Goal: Information Seeking & Learning: Find specific fact

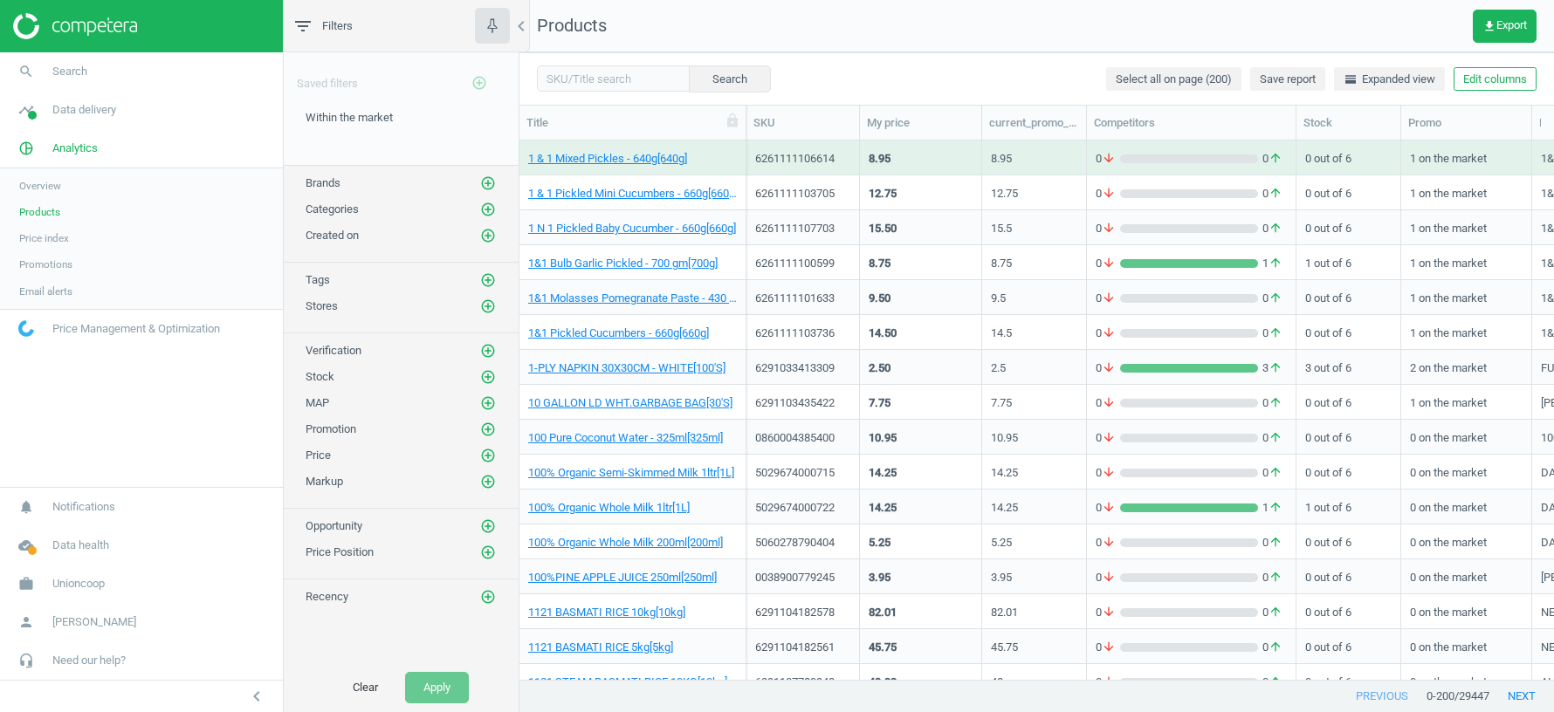
scroll to position [540, 1035]
click at [488, 275] on icon "add_circle_outline" at bounding box center [488, 280] width 16 height 16
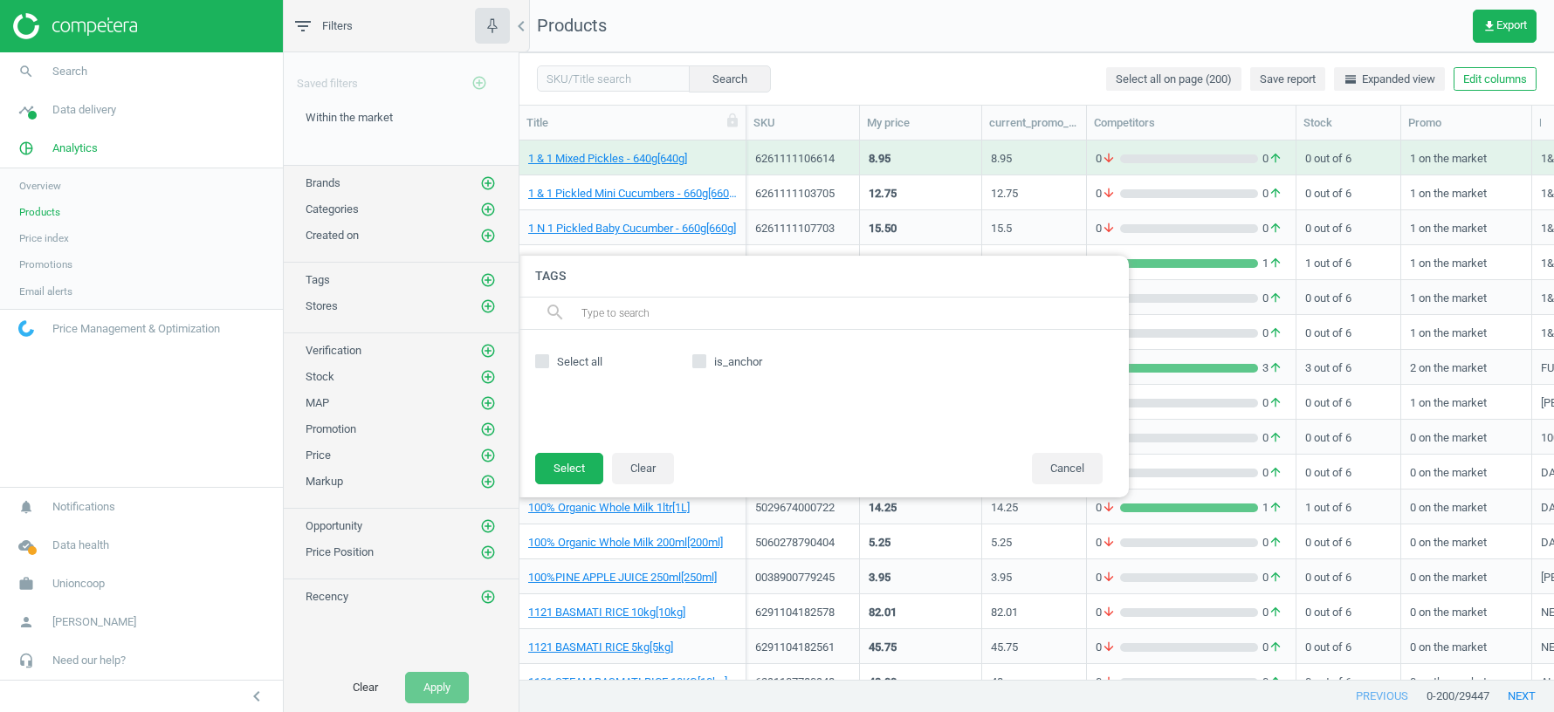
click at [696, 360] on input "is_anchor" at bounding box center [699, 360] width 11 height 11
checkbox input "true"
click at [1066, 469] on button "Cancel" at bounding box center [1067, 468] width 71 height 31
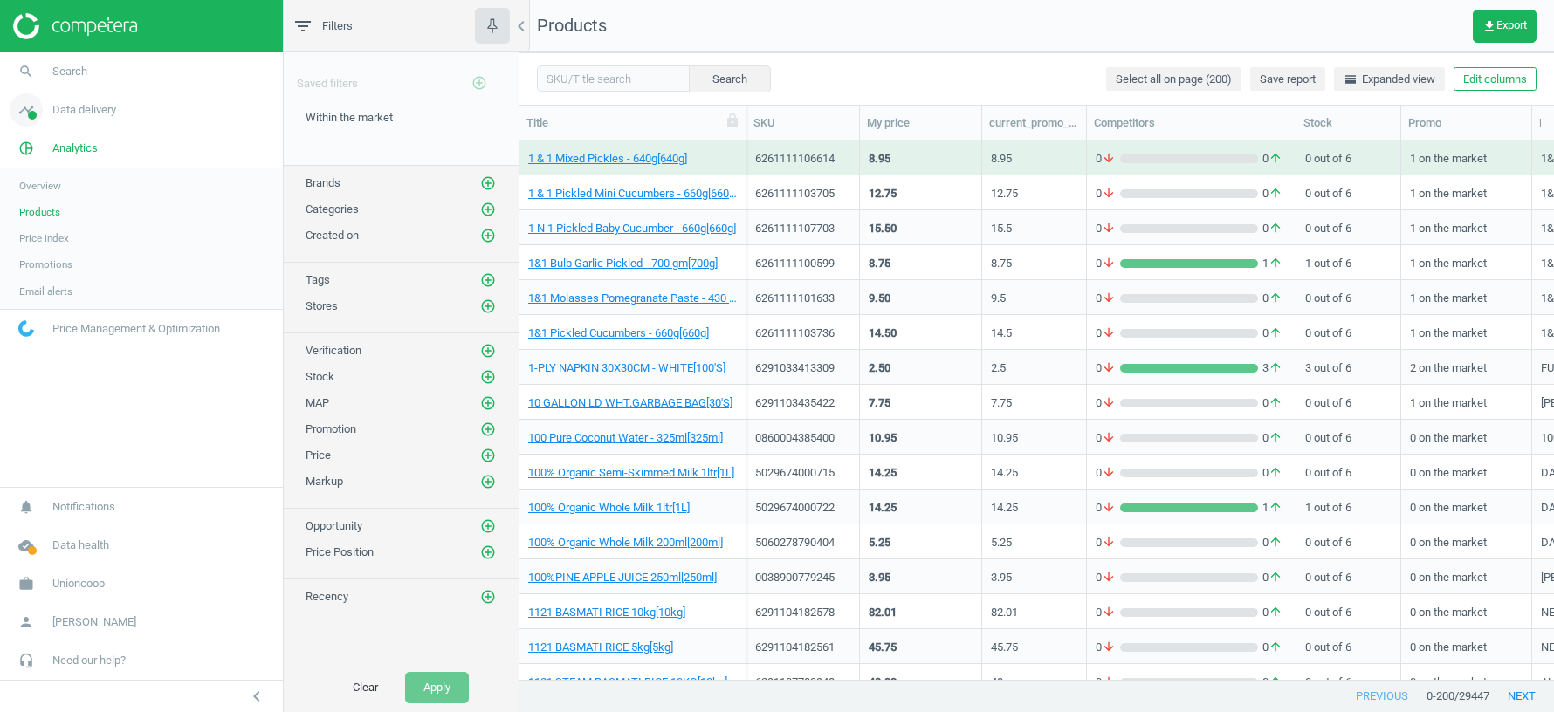
click at [96, 107] on span "Data delivery" at bounding box center [84, 110] width 64 height 16
click at [36, 203] on span "Matches" at bounding box center [38, 200] width 38 height 14
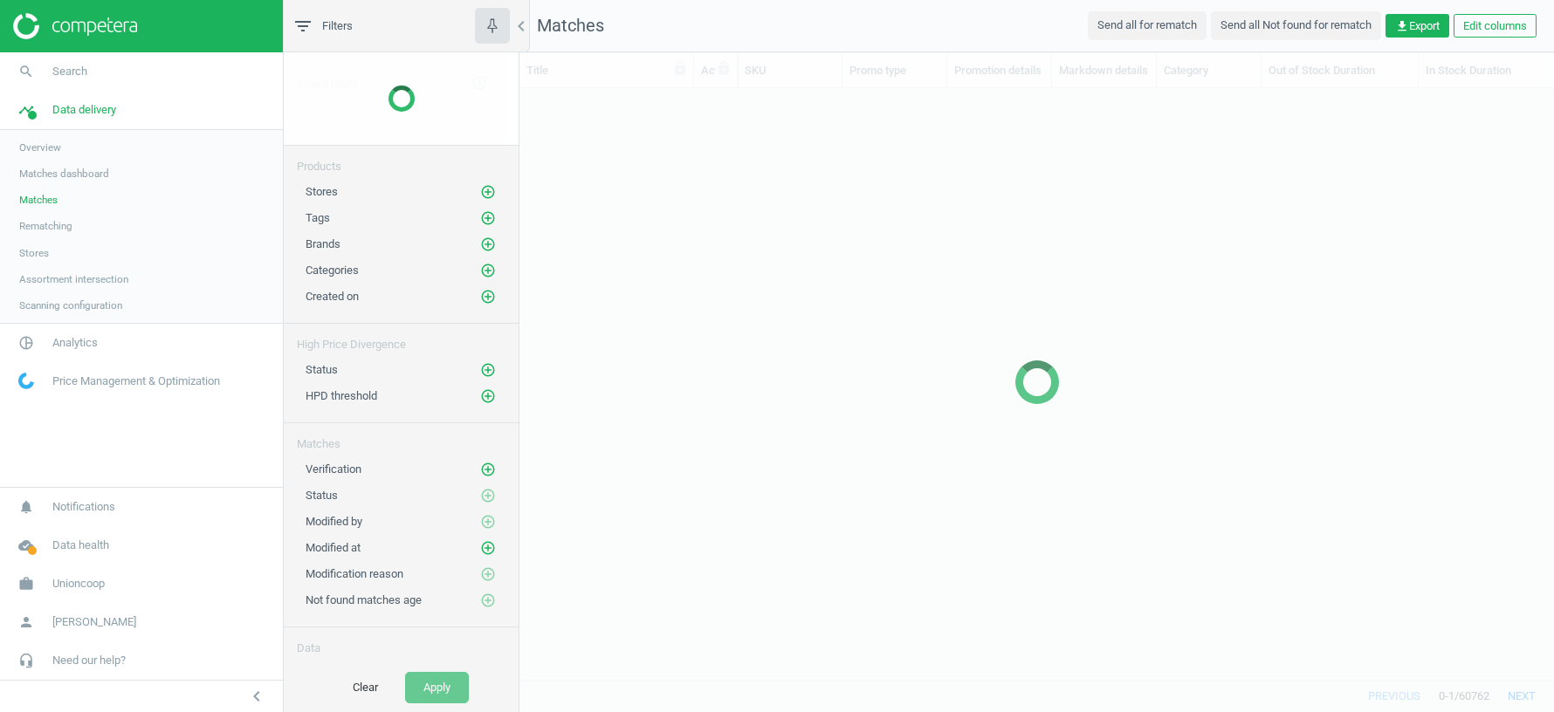
scroll to position [592, 1035]
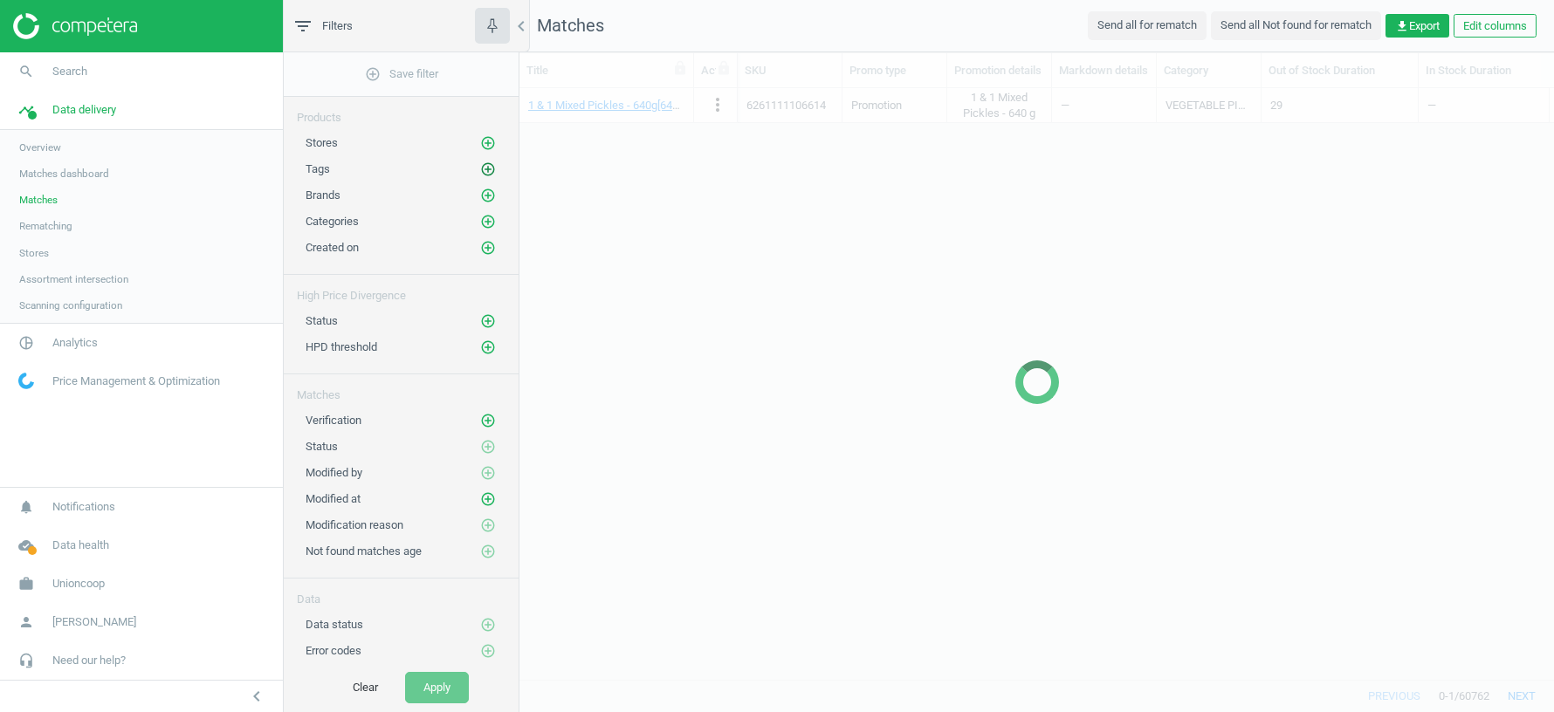
click at [486, 169] on icon "add_circle_outline" at bounding box center [488, 170] width 16 height 16
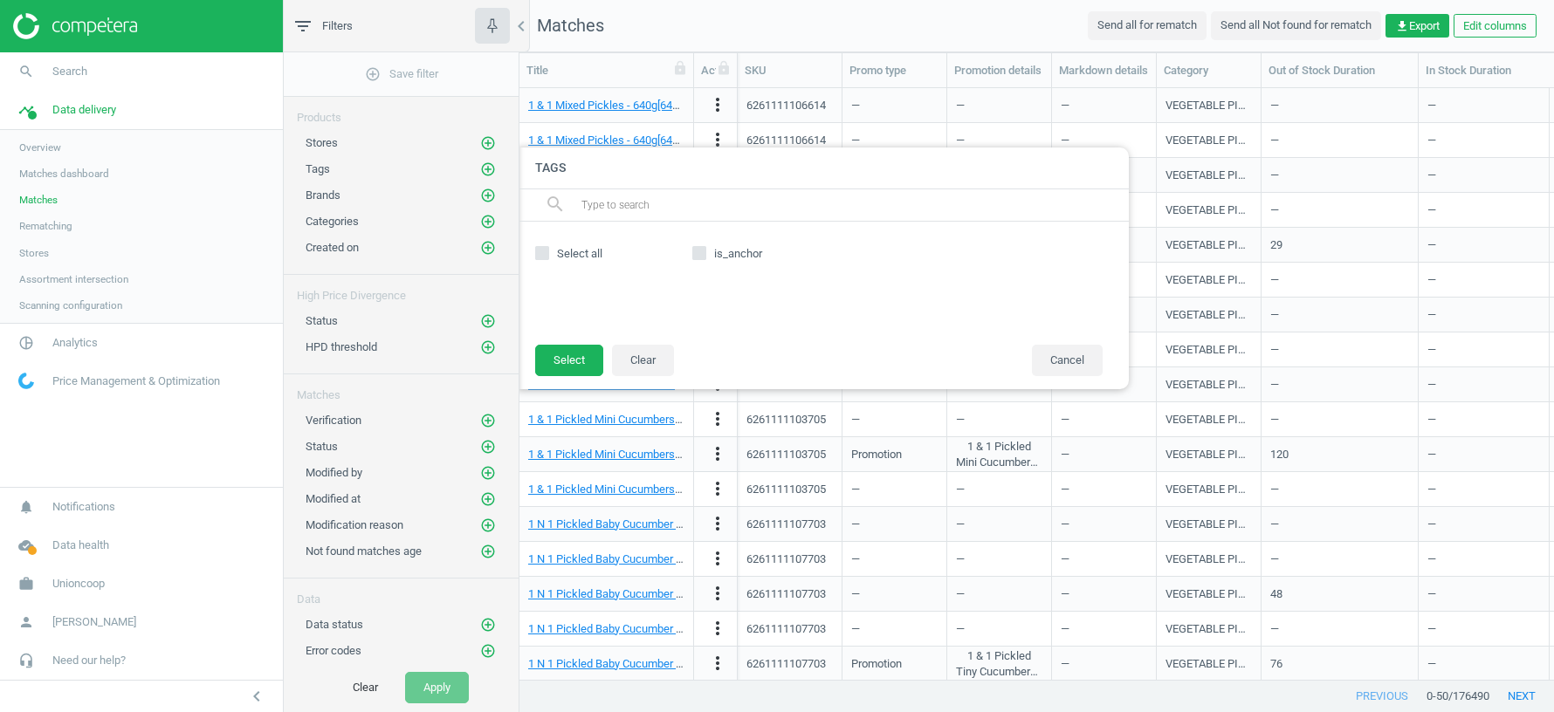
click at [699, 251] on input "is_anchor" at bounding box center [699, 252] width 11 height 11
checkbox input "true"
click at [570, 365] on button "Select" at bounding box center [569, 360] width 68 height 31
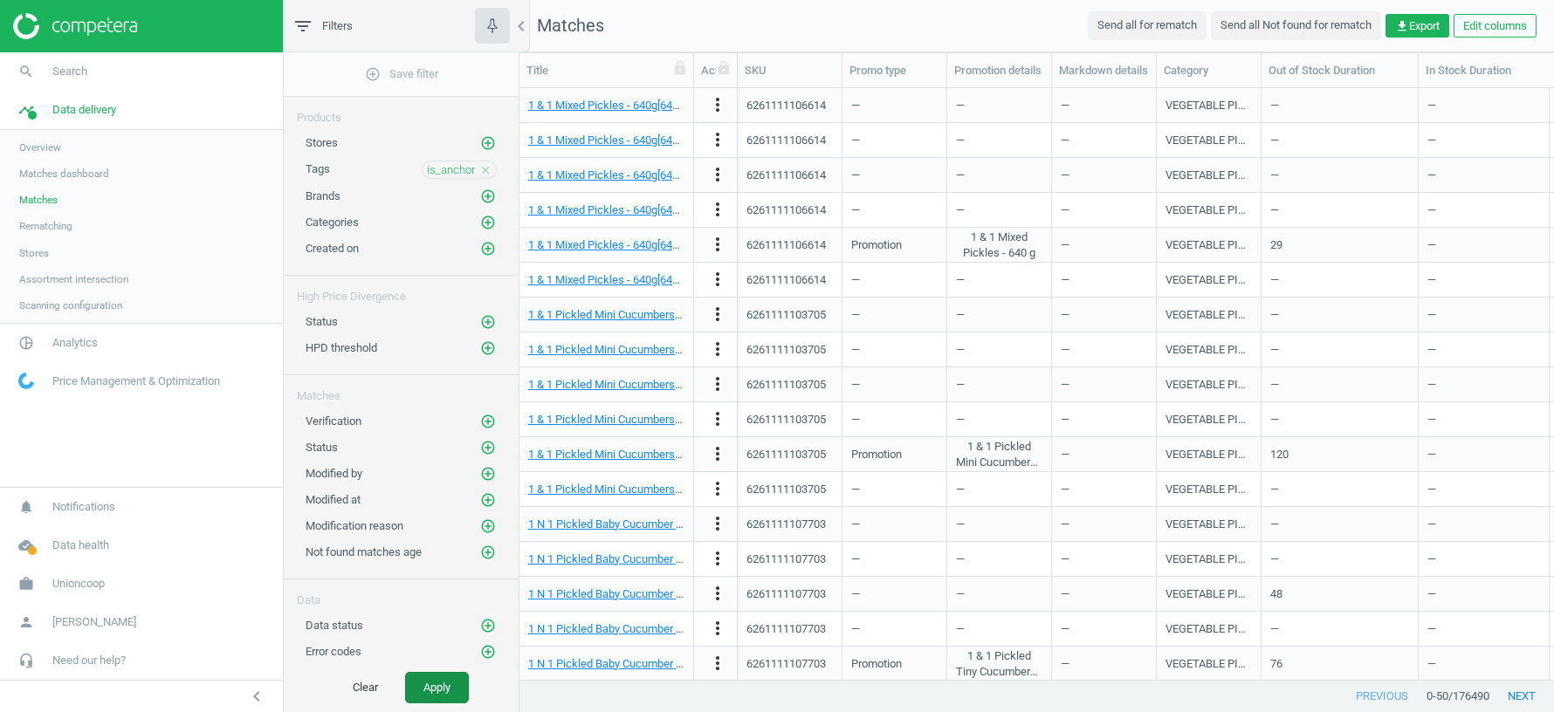
click at [445, 694] on button "Apply" at bounding box center [437, 687] width 64 height 31
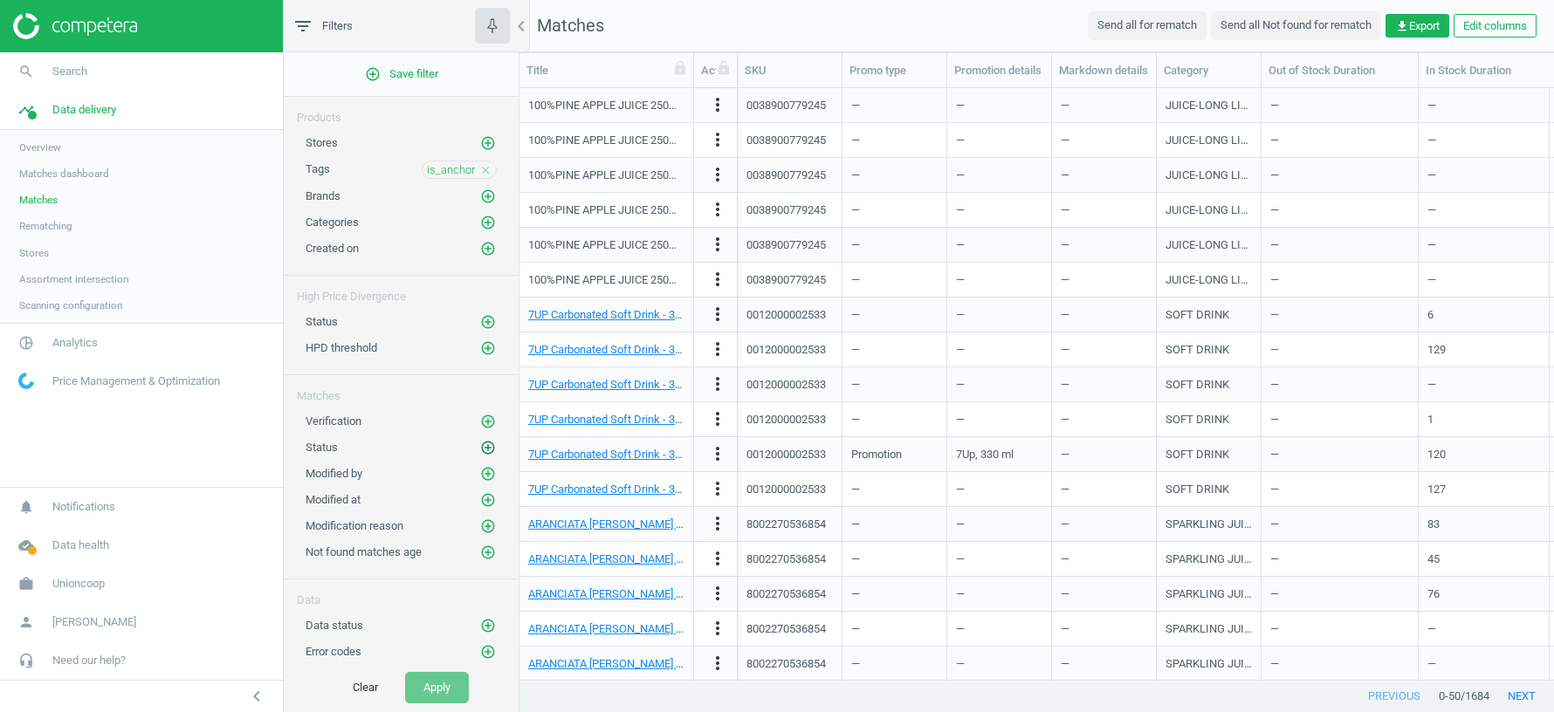
click at [487, 441] on icon "add_circle_outline" at bounding box center [488, 448] width 16 height 16
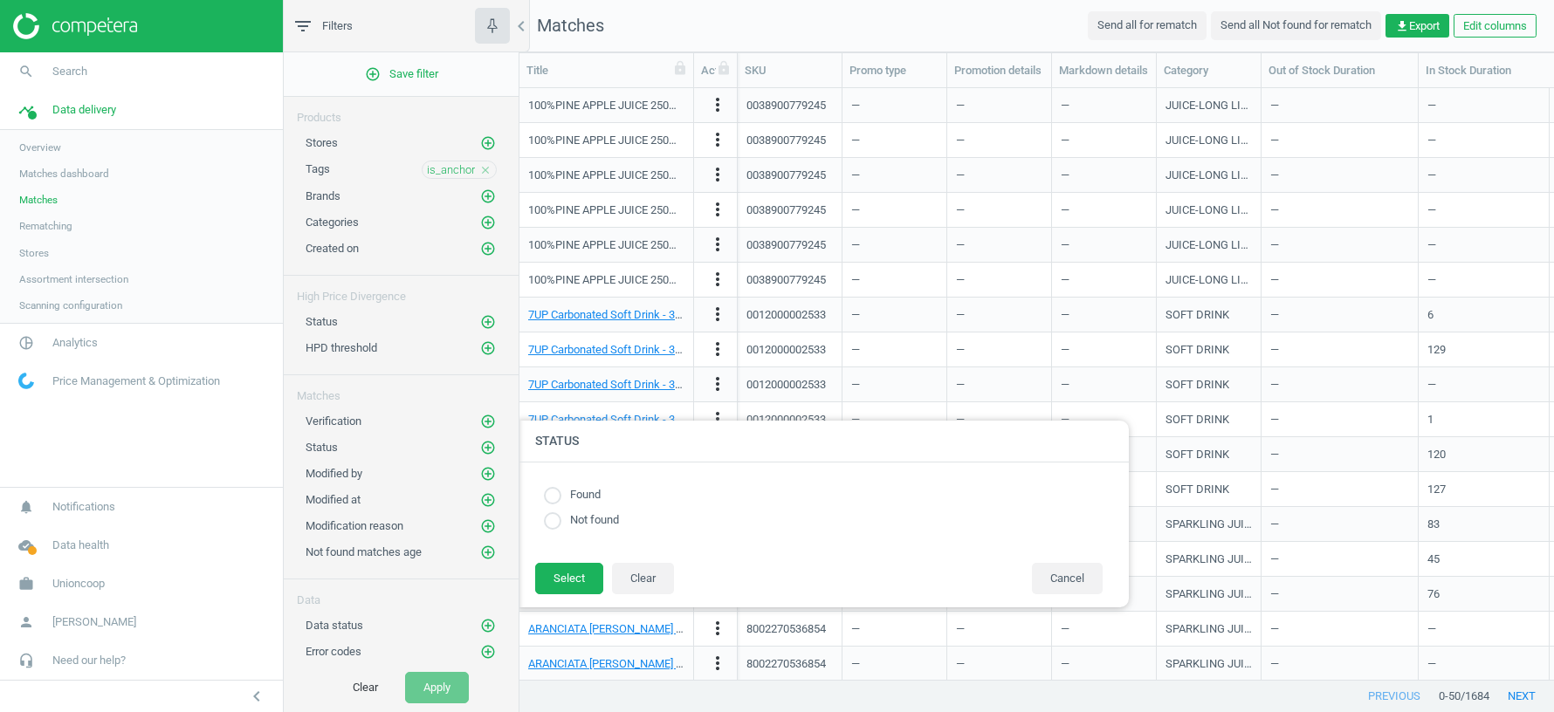
click at [555, 521] on input "radio" at bounding box center [552, 521] width 17 height 17
radio input "true"
click at [564, 581] on button "Select" at bounding box center [569, 578] width 68 height 31
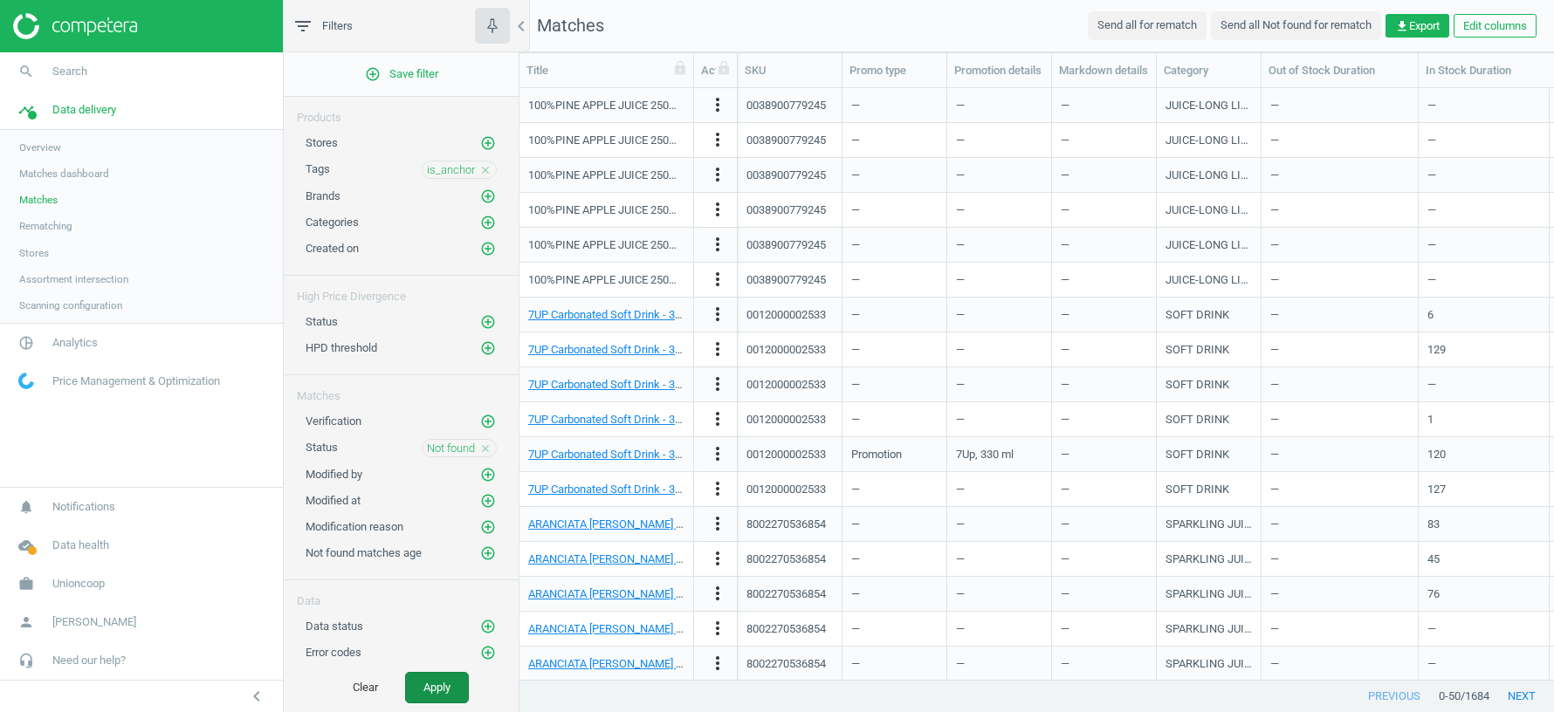
click at [444, 694] on button "Apply" at bounding box center [437, 687] width 64 height 31
click at [652, 114] on div "100%PINE APPLE JUICE 250ml[250ml]" at bounding box center [606, 105] width 156 height 31
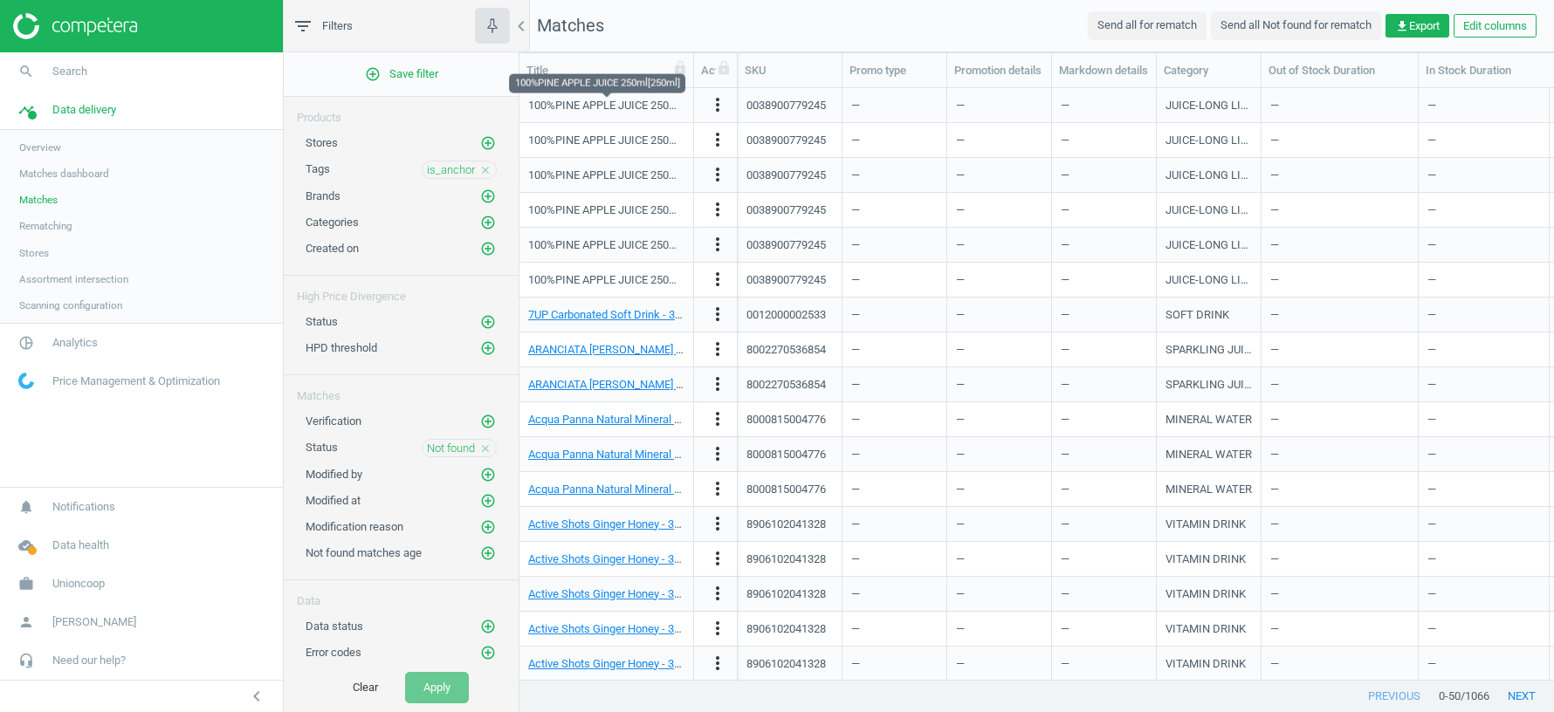
click at [647, 113] on div "100%PINE APPLE JUICE 250ml[250ml]" at bounding box center [606, 106] width 156 height 16
drag, startPoint x: 693, startPoint y: 74, endPoint x: 845, endPoint y: 74, distance: 151.9
click at [702, 74] on div at bounding box center [693, 70] width 17 height 34
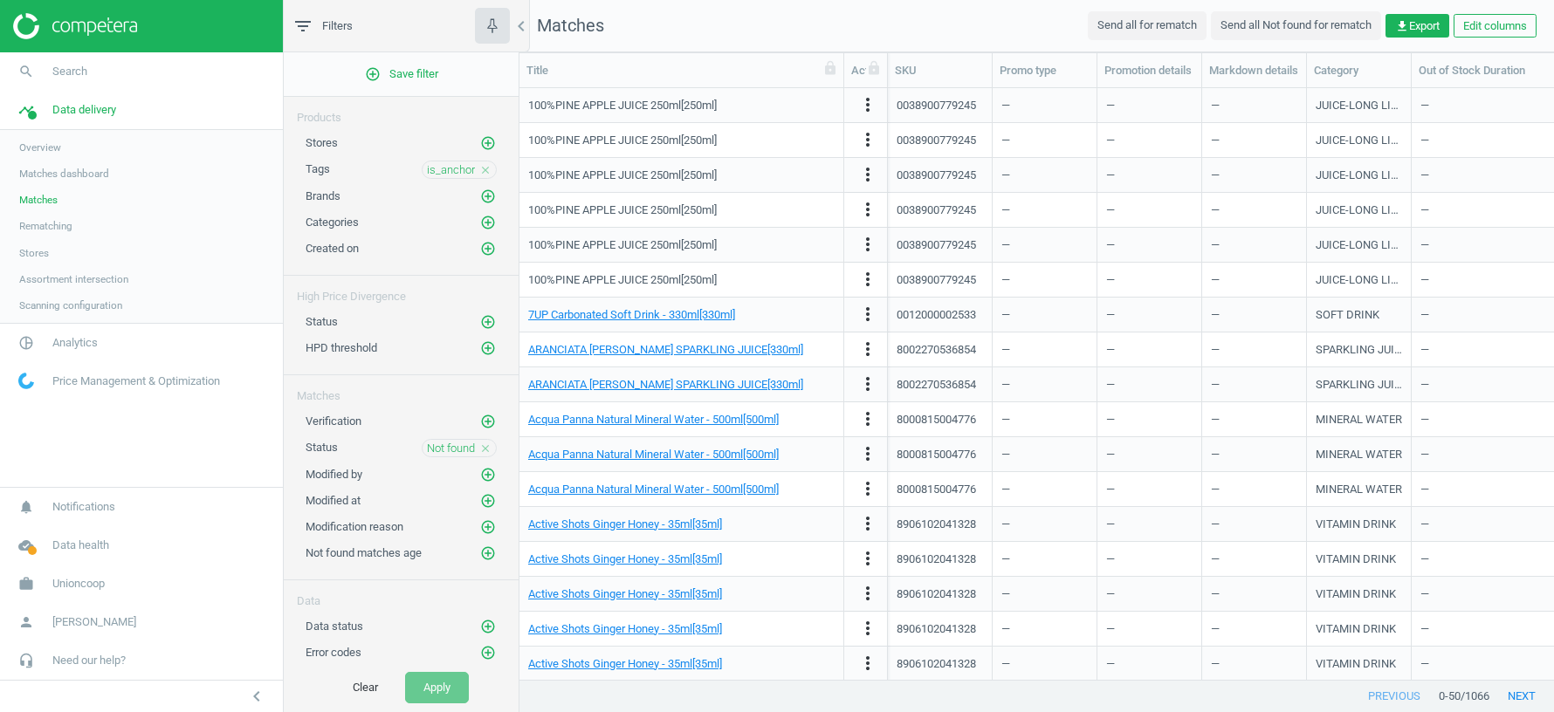
click at [787, 105] on div "100%PINE APPLE JUICE 250ml[250ml]" at bounding box center [681, 105] width 306 height 31
click at [934, 110] on div "0038900779245" at bounding box center [936, 106] width 79 height 16
drag, startPoint x: 995, startPoint y: 73, endPoint x: 1114, endPoint y: 72, distance: 119.6
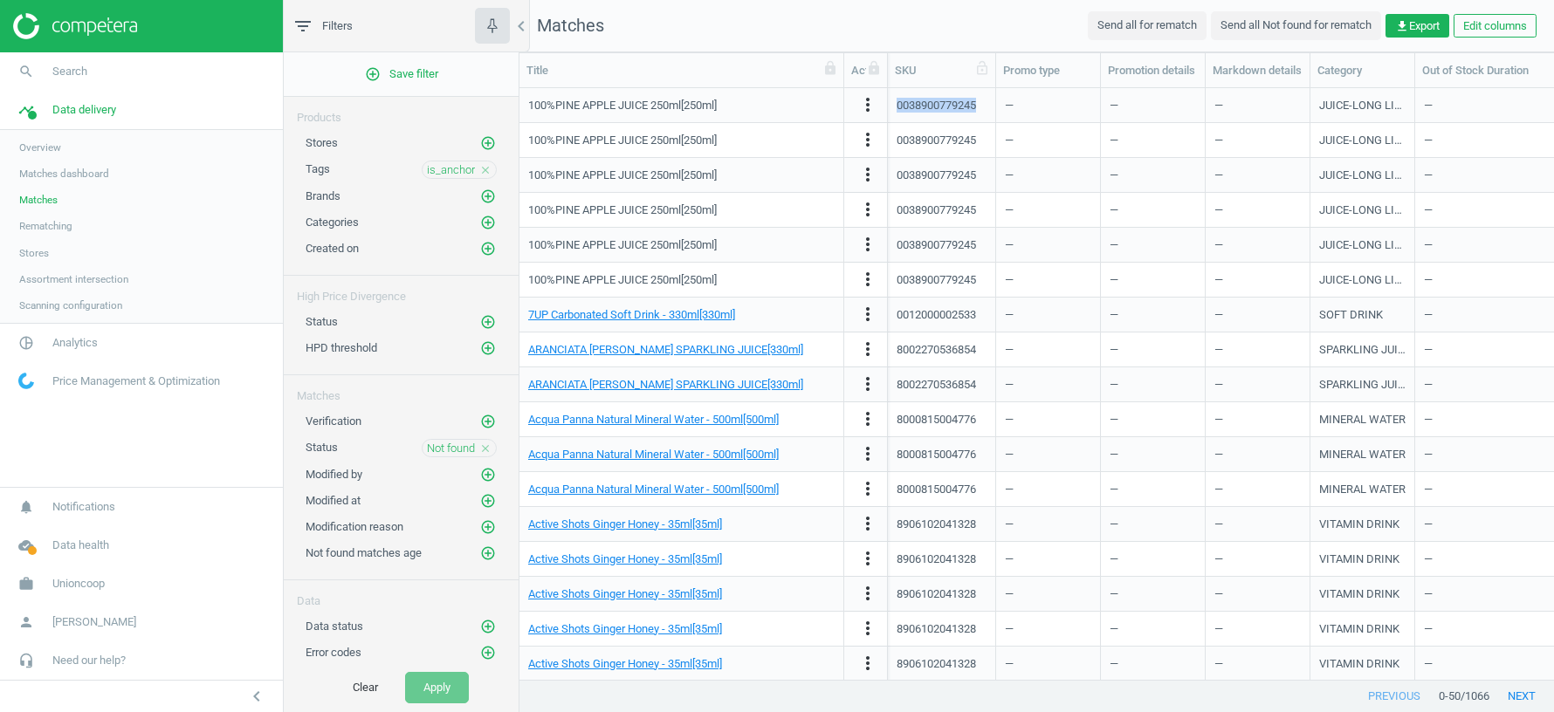
click at [1004, 72] on div at bounding box center [995, 70] width 17 height 34
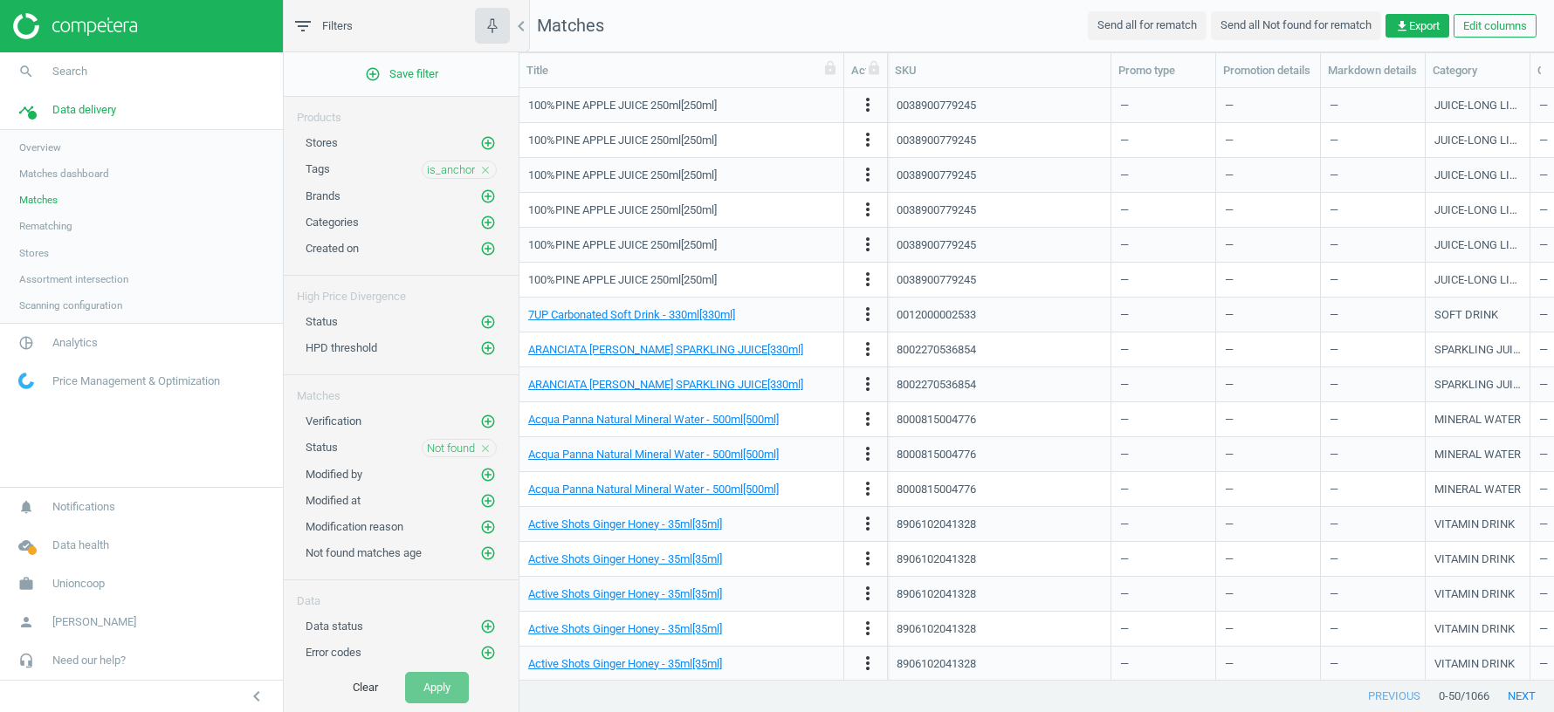
click at [1059, 104] on div "0038900779245" at bounding box center [999, 105] width 205 height 31
click at [487, 224] on icon "add_circle_outline" at bounding box center [488, 223] width 16 height 16
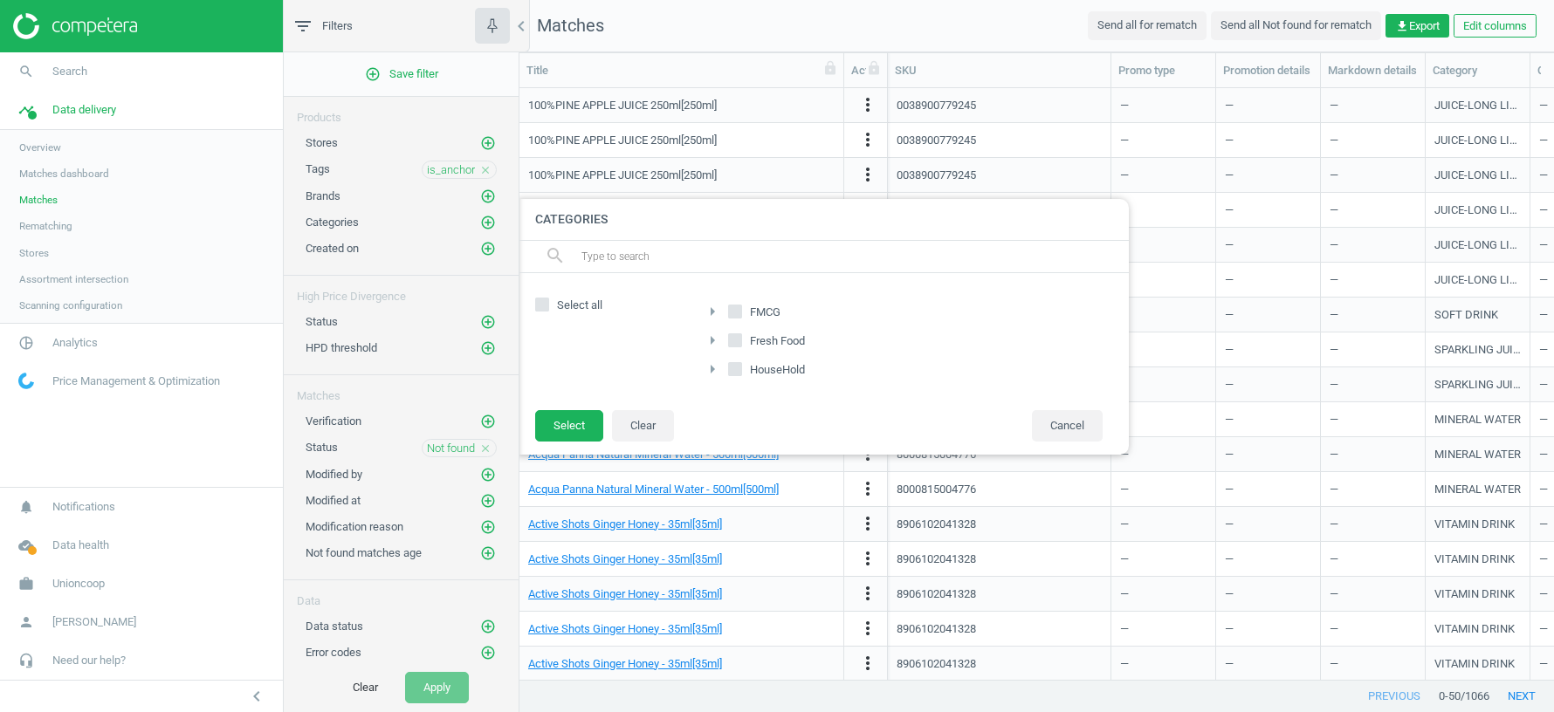
click at [710, 313] on icon "arrow_right" at bounding box center [712, 311] width 21 height 21
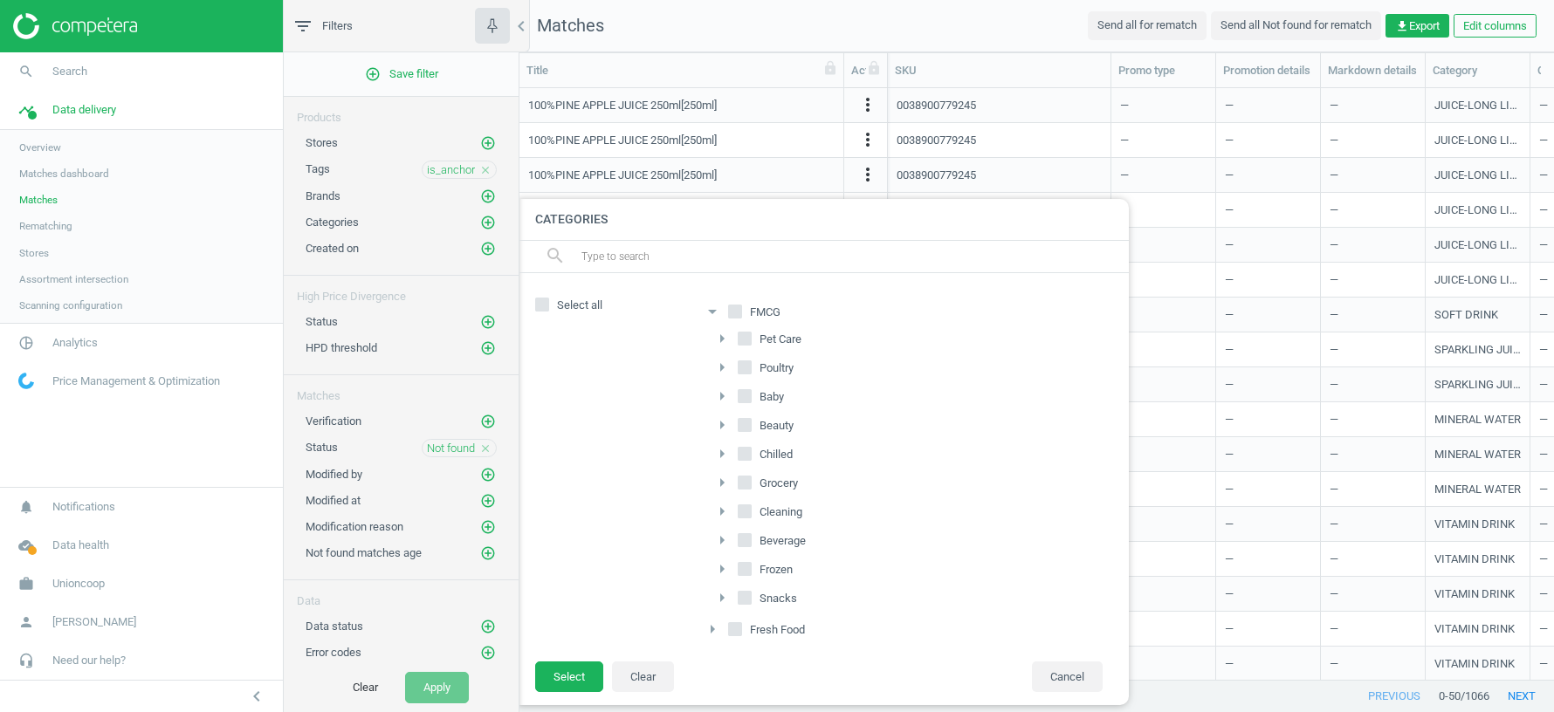
scroll to position [27, 0]
click at [721, 306] on icon "arrow_right" at bounding box center [722, 311] width 21 height 21
click at [721, 306] on icon "arrow_drop_down" at bounding box center [722, 311] width 21 height 21
click at [722, 338] on icon "arrow_right" at bounding box center [722, 340] width 21 height 21
click at [722, 338] on icon "arrow_drop_down" at bounding box center [722, 340] width 21 height 21
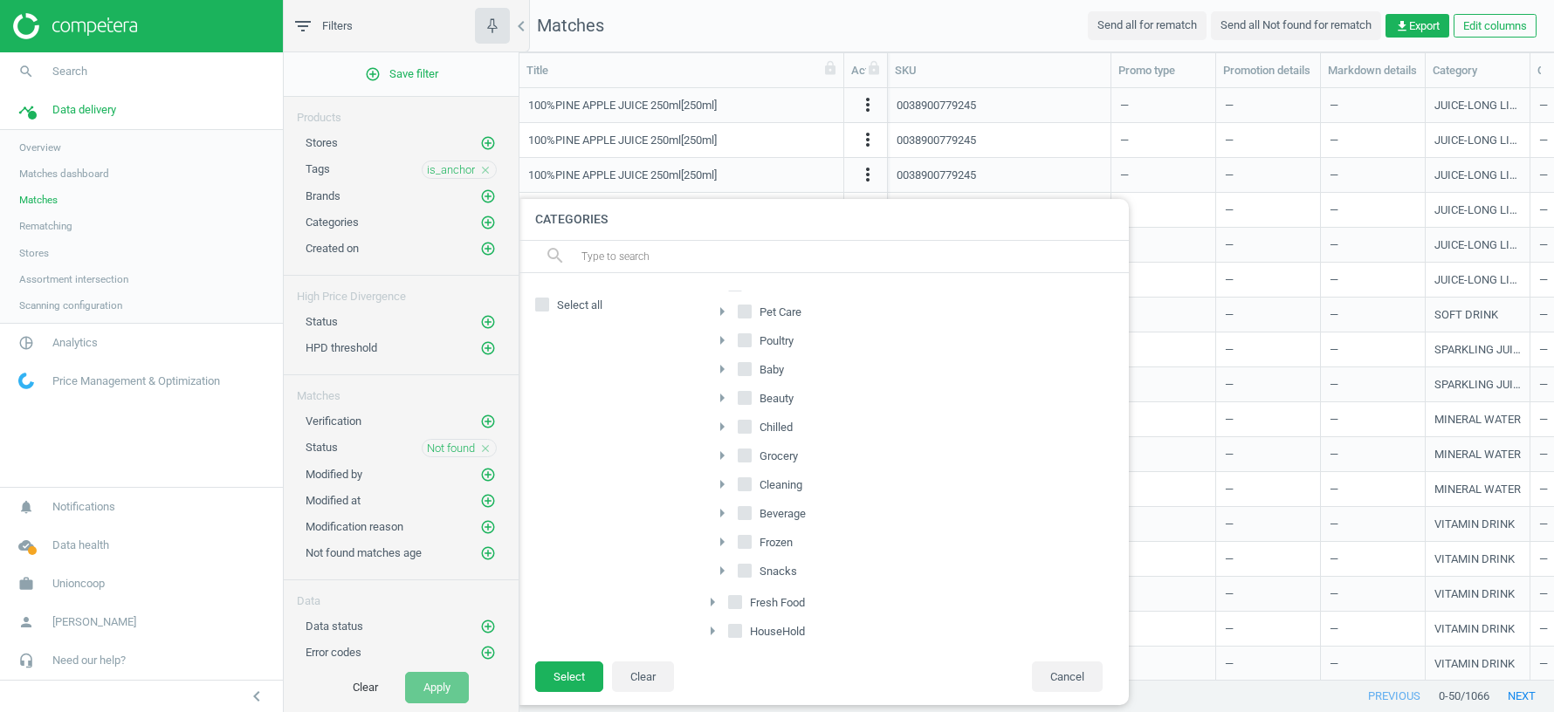
click at [724, 368] on icon "arrow_right" at bounding box center [722, 369] width 21 height 21
click at [724, 368] on icon "arrow_drop_down" at bounding box center [722, 369] width 21 height 21
click at [749, 507] on input "Beverage" at bounding box center [745, 512] width 11 height 11
checkbox input "true"
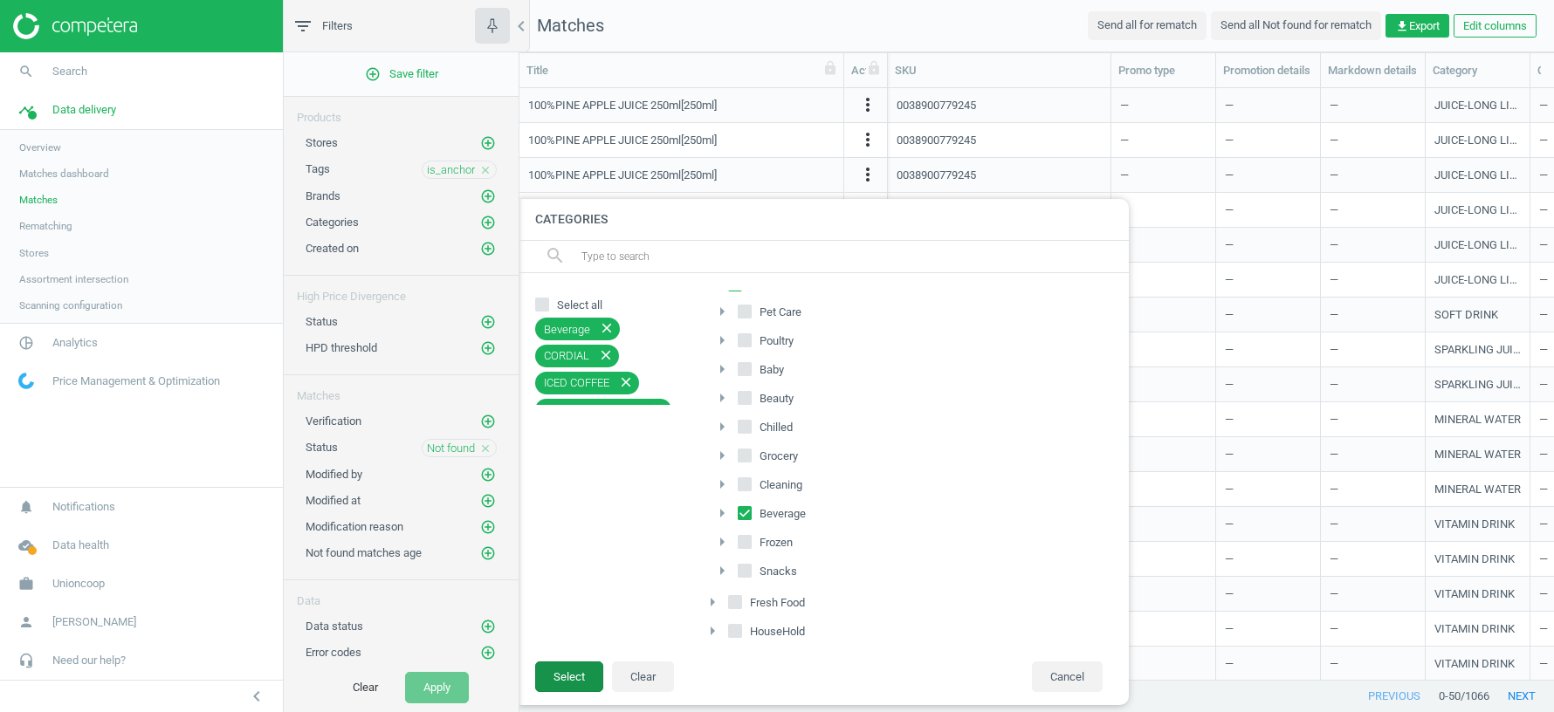
click at [573, 679] on button "Select" at bounding box center [569, 677] width 68 height 31
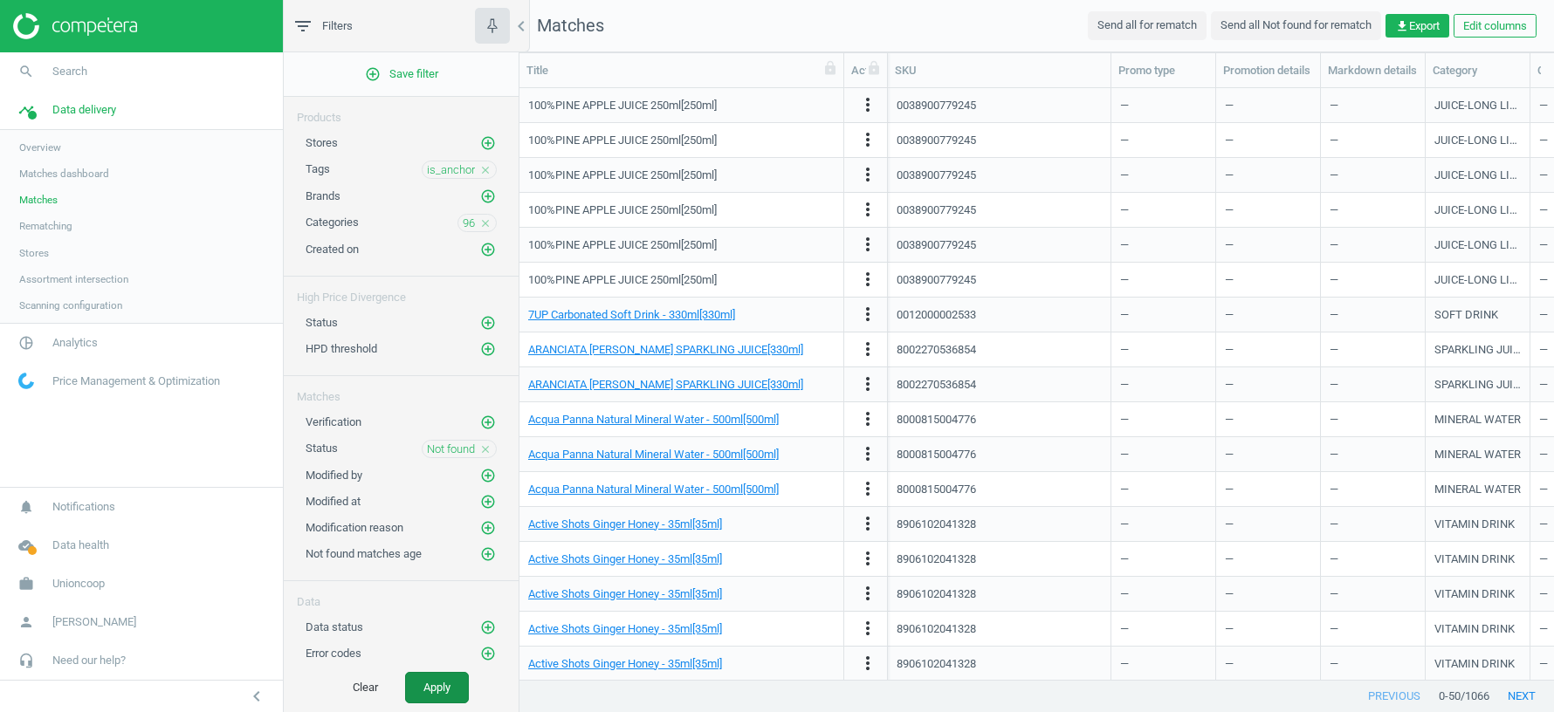
click at [450, 686] on button "Apply" at bounding box center [437, 687] width 64 height 31
click at [82, 107] on span "Data delivery" at bounding box center [84, 110] width 64 height 16
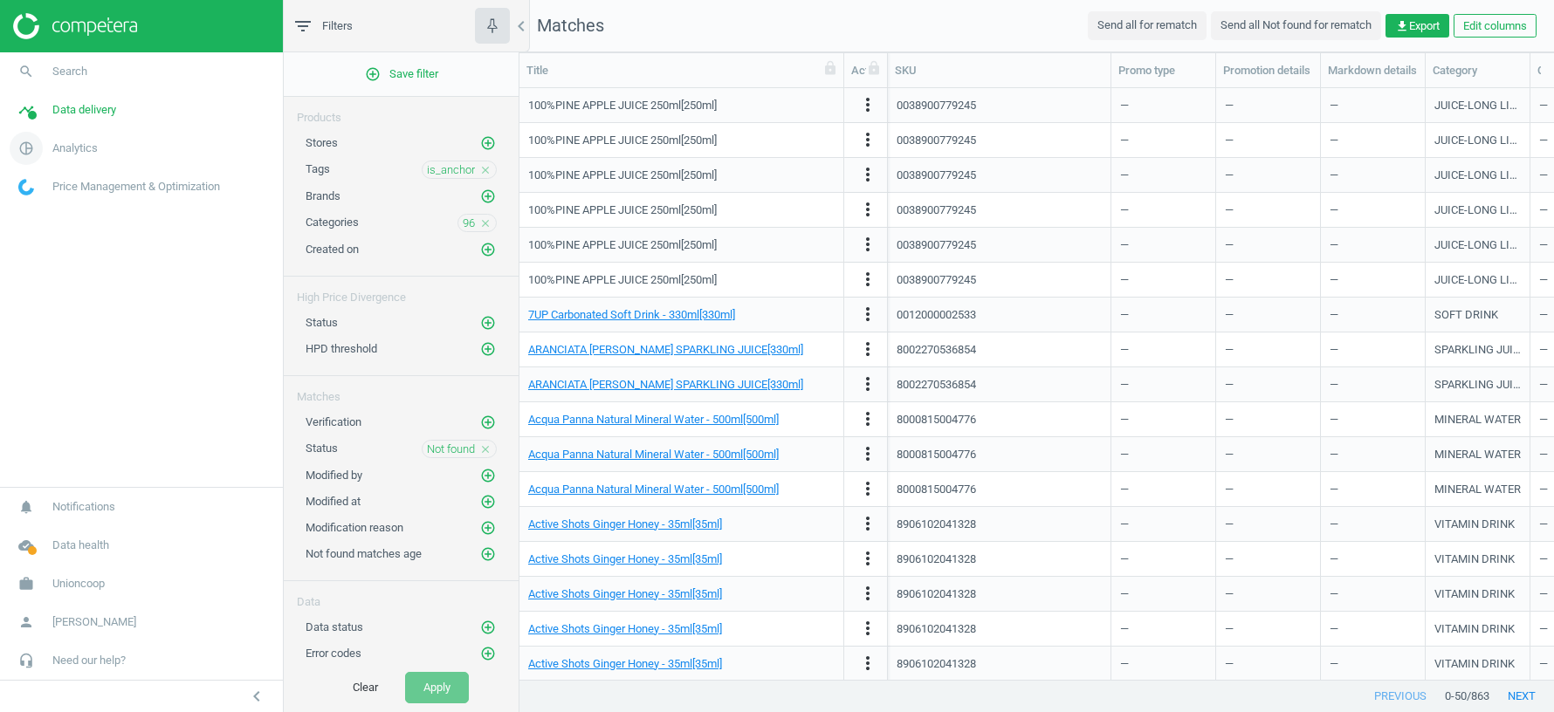
click at [49, 145] on span "pie_chart_outlined" at bounding box center [26, 148] width 52 height 38
click at [52, 212] on span "Products" at bounding box center [39, 212] width 41 height 14
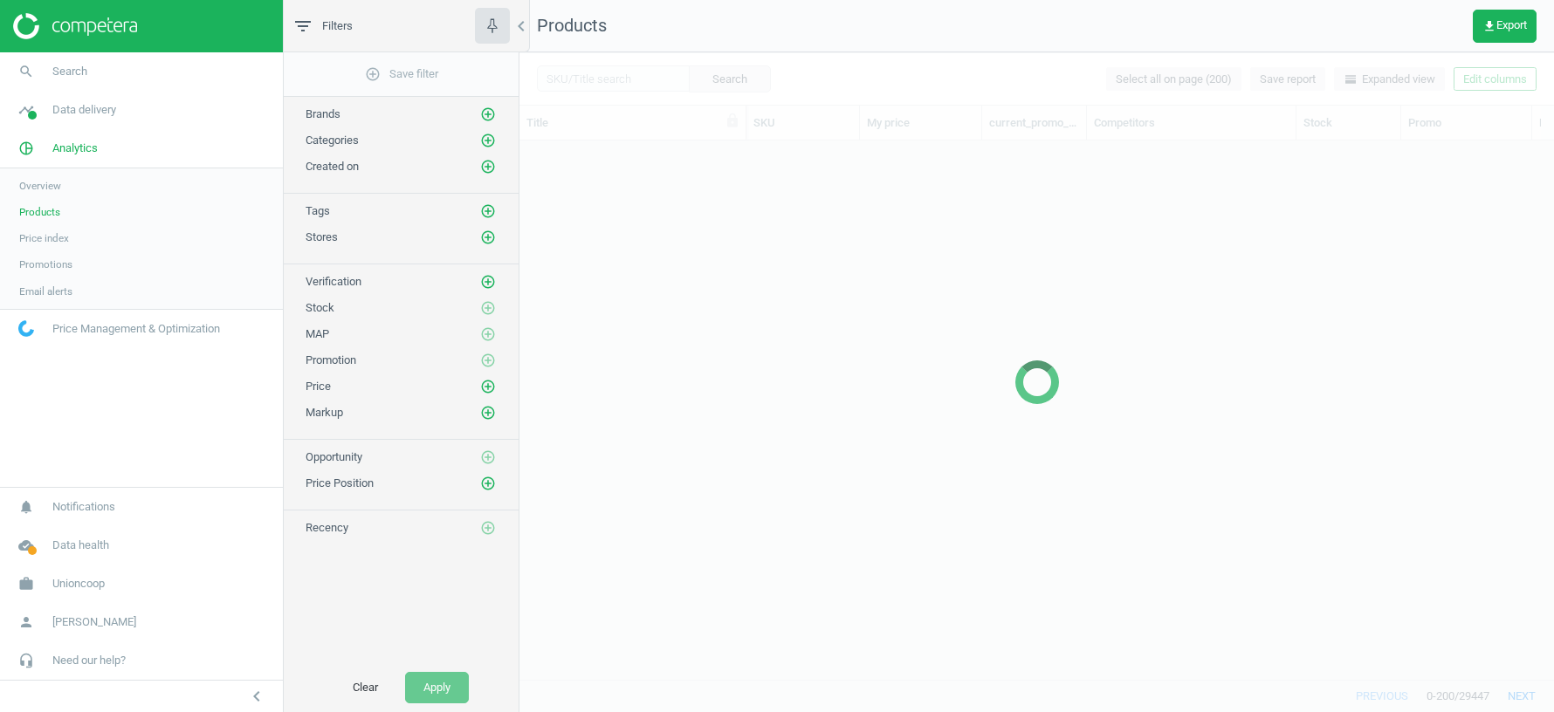
scroll to position [540, 1035]
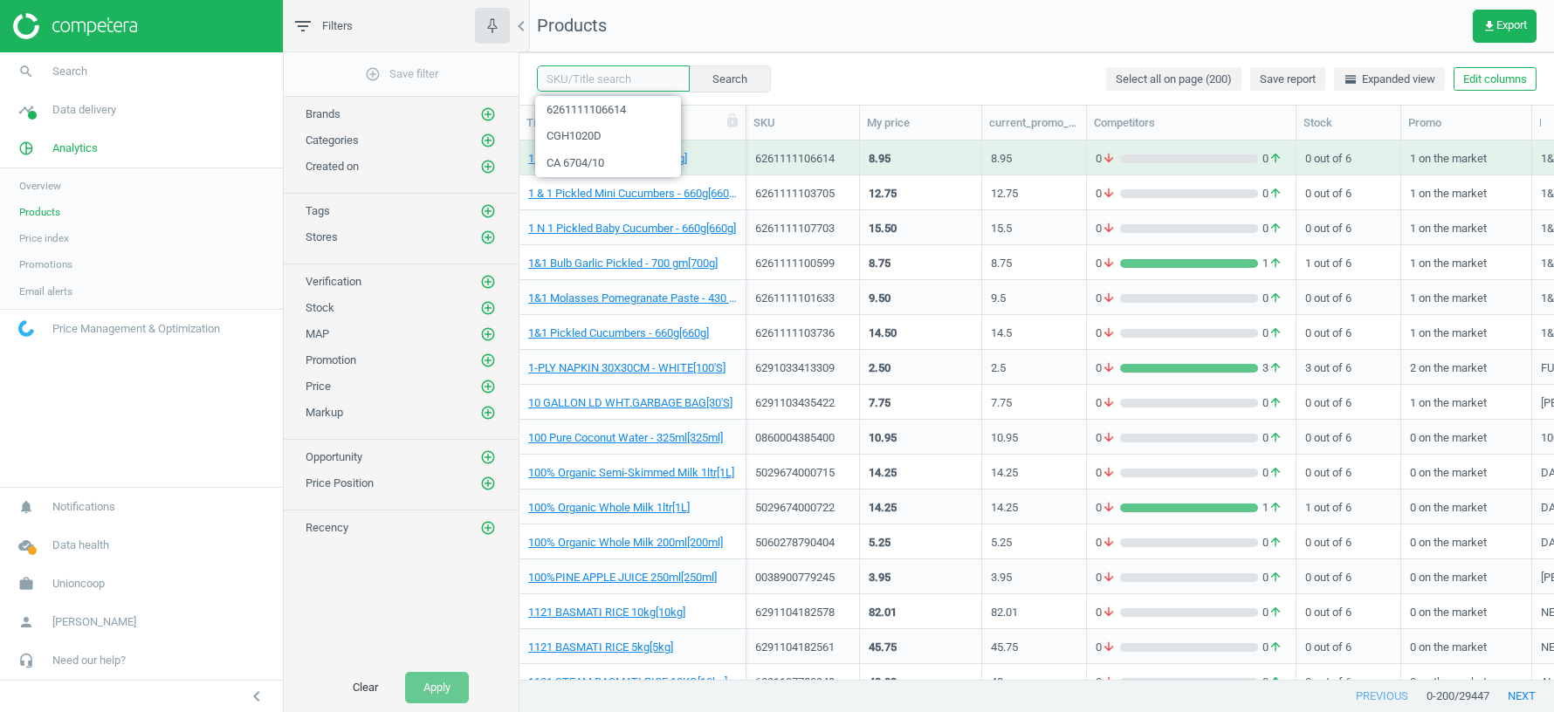
click at [584, 82] on input "text" at bounding box center [613, 78] width 153 height 26
paste input "8906102041328"
type input "8906102041328"
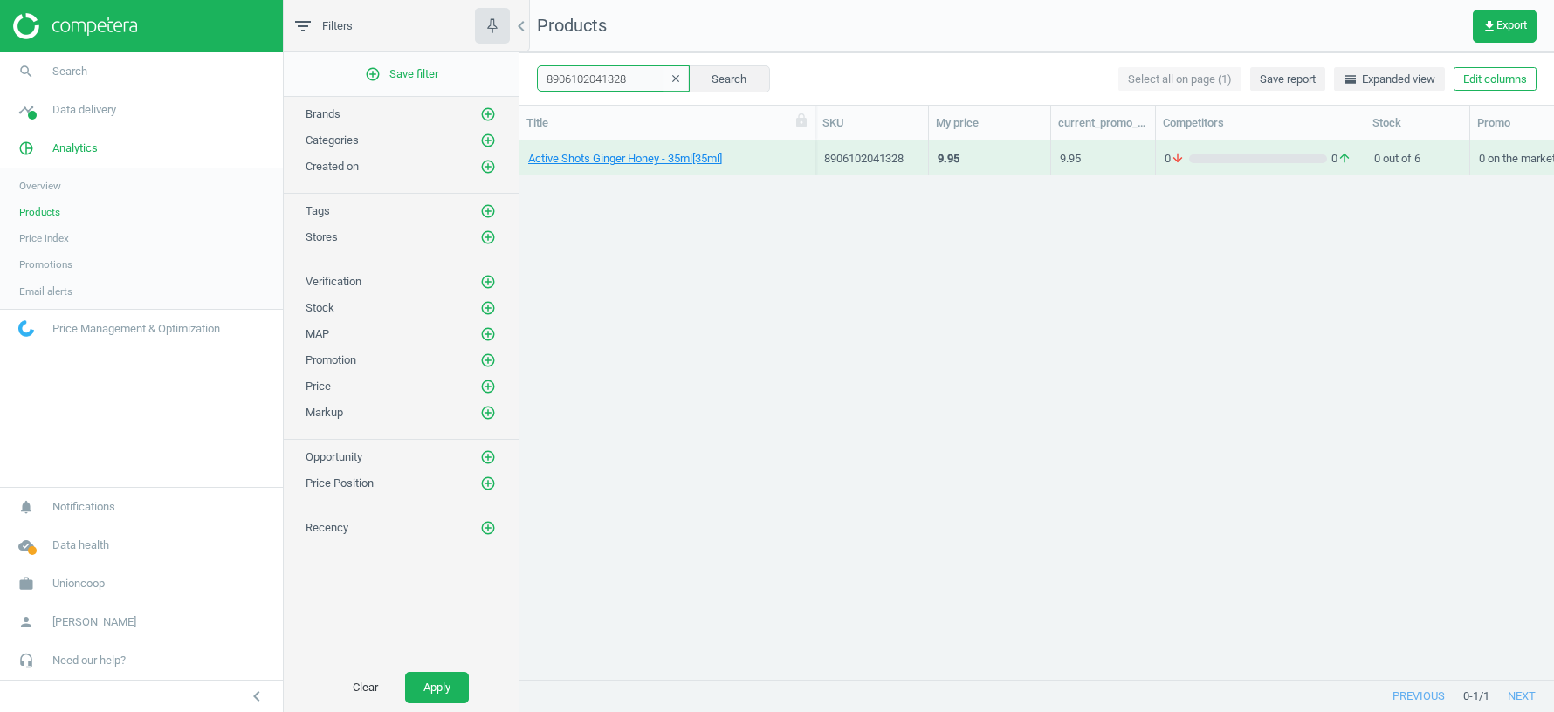
drag, startPoint x: 745, startPoint y: 119, endPoint x: 814, endPoint y: 116, distance: 69.0
click at [814, 116] on div at bounding box center [814, 123] width 17 height 34
click at [864, 165] on div "8906102041328" at bounding box center [871, 159] width 95 height 16
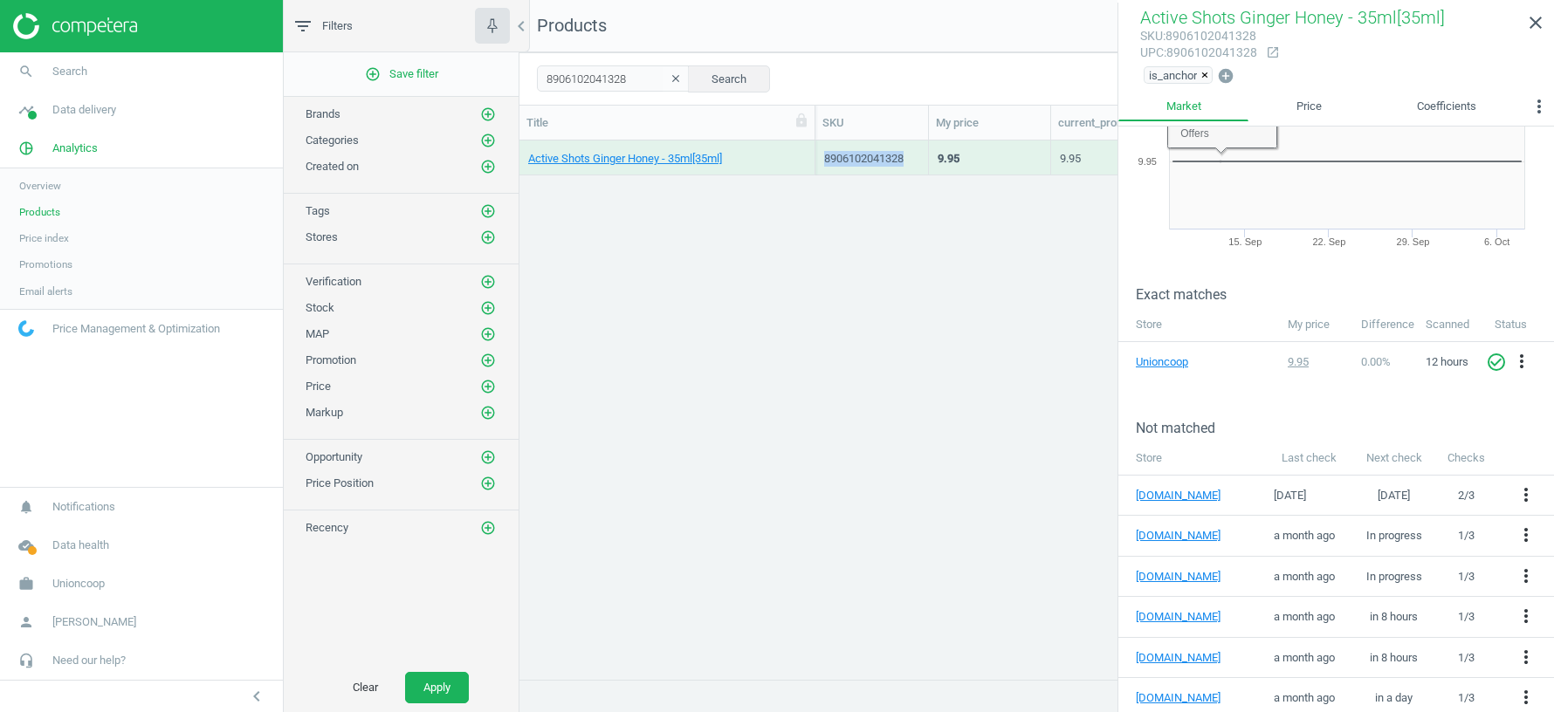
scroll to position [106, 0]
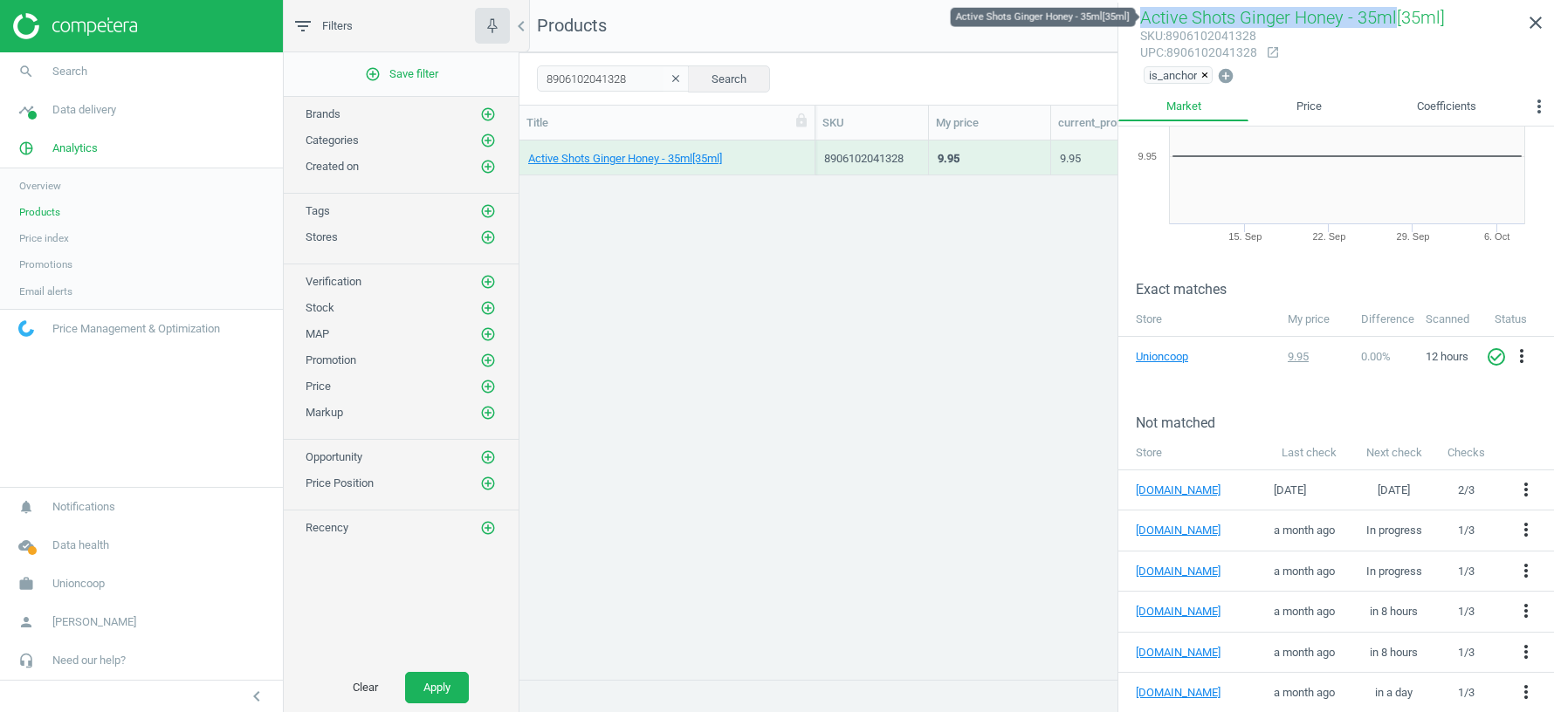
drag, startPoint x: 1134, startPoint y: 17, endPoint x: 1395, endPoint y: 24, distance: 261.2
click at [1395, 24] on div "Active Shots Ginger Honey - 35ml[35ml] sku : 8906102041328 upc : 8906102041328 …" at bounding box center [1336, 47] width 436 height 89
copy span "Active Shots Ginger Honey - 35ml"
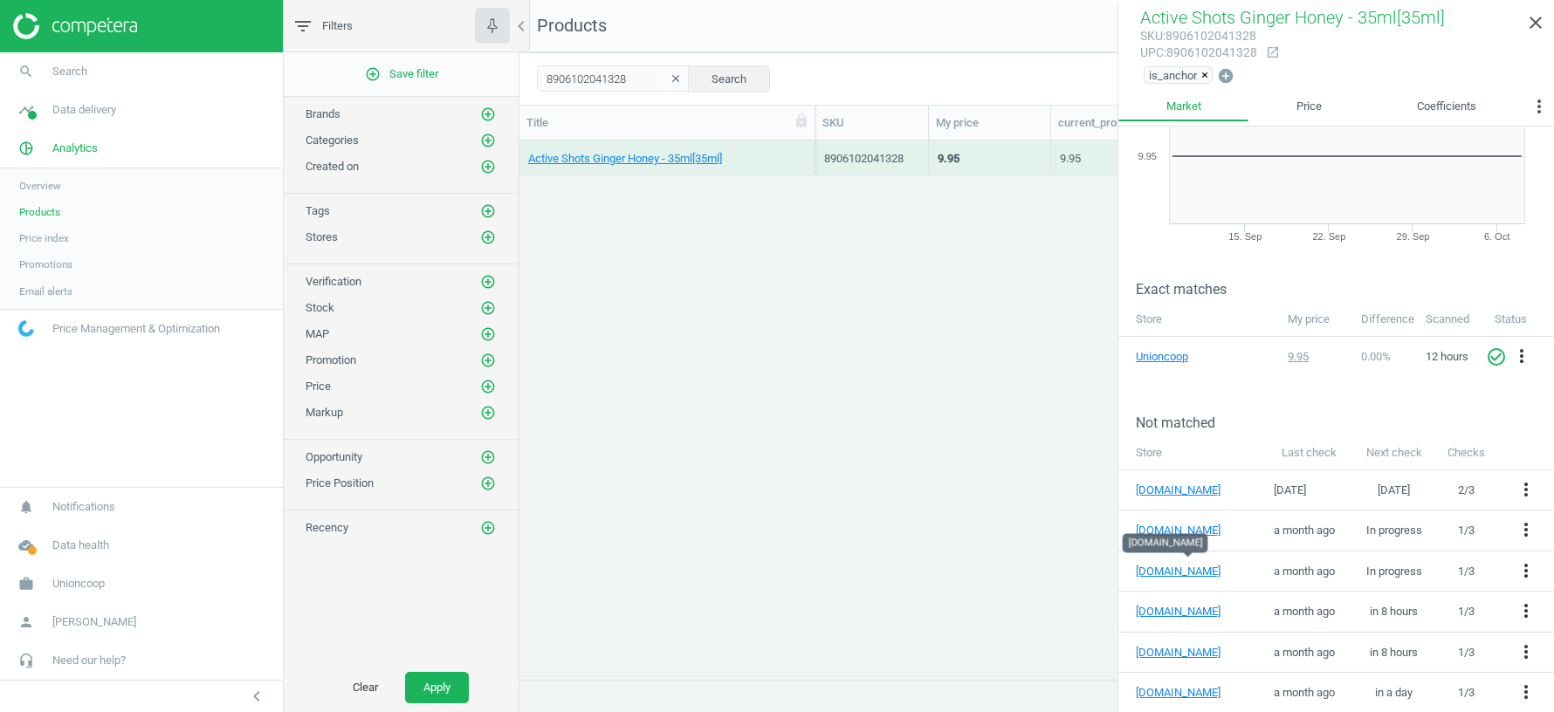
click at [926, 503] on div "Active Shots Ginger Honey - 35ml[35ml] 8906102041328 9.95 9.95 0 arrow_downward…" at bounding box center [1037, 411] width 1035 height 540
click at [1537, 28] on icon "close" at bounding box center [1535, 22] width 21 height 21
